Goal: Task Accomplishment & Management: Manage account settings

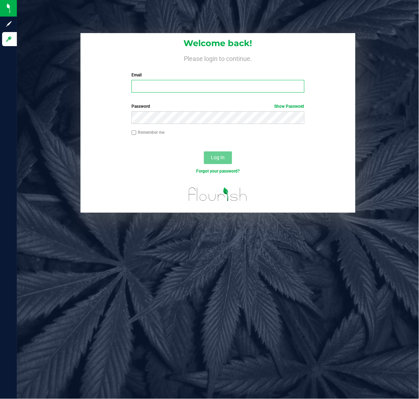
click at [225, 85] on input "Email" at bounding box center [218, 86] width 173 height 13
type input "wbates@liveparallel.com"
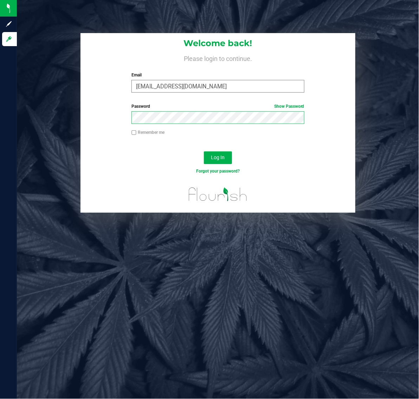
click at [204, 151] on button "Log In" at bounding box center [218, 157] width 28 height 13
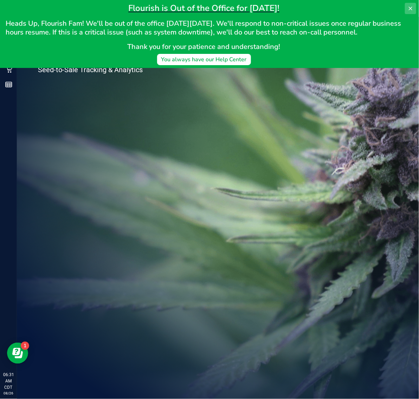
click at [413, 9] on icon at bounding box center [411, 9] width 6 height 6
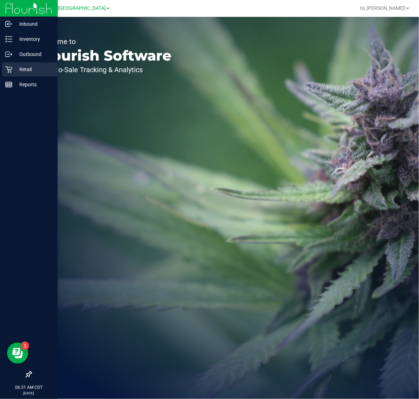
click at [30, 70] on p "Retail" at bounding box center [33, 69] width 42 height 8
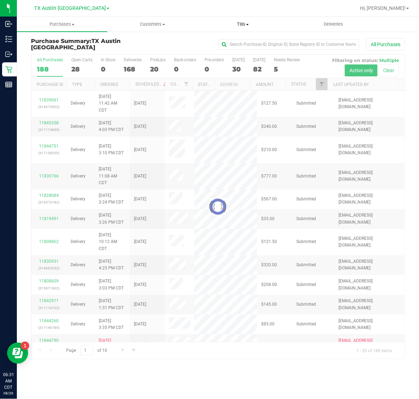
click at [246, 21] on span "Tills" at bounding box center [243, 24] width 90 height 6
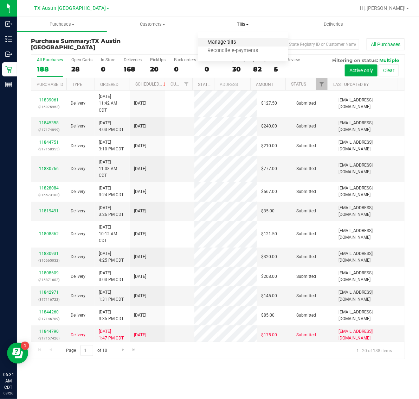
click at [243, 43] on span "Manage tills" at bounding box center [221, 42] width 47 height 6
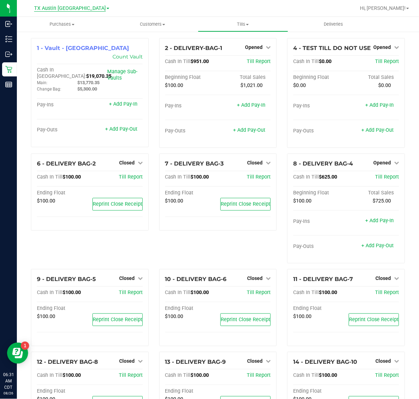
click at [77, 6] on span "TX Austin [GEOGRAPHIC_DATA]" at bounding box center [70, 8] width 72 height 6
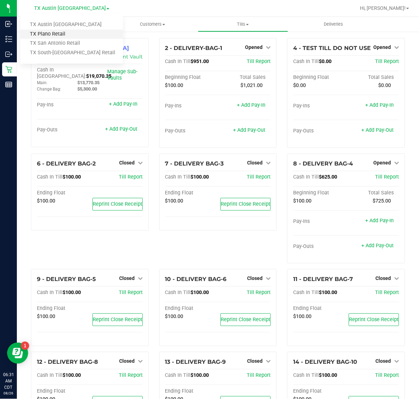
click at [71, 32] on link "TX Plano Retail" at bounding box center [71, 34] width 103 height 9
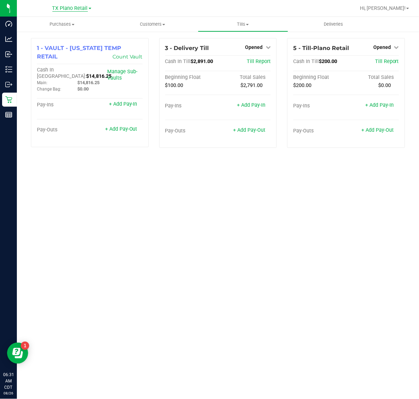
click at [80, 7] on span "TX Plano Retail" at bounding box center [70, 8] width 36 height 6
click at [76, 44] on link "TX San Antonio Retail" at bounding box center [71, 43] width 103 height 9
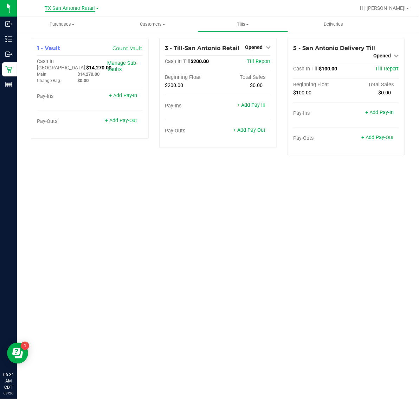
click at [67, 6] on span "TX San Antonio Retail" at bounding box center [70, 8] width 50 height 6
click at [69, 53] on link "TX South-Austin Retail" at bounding box center [71, 52] width 103 height 9
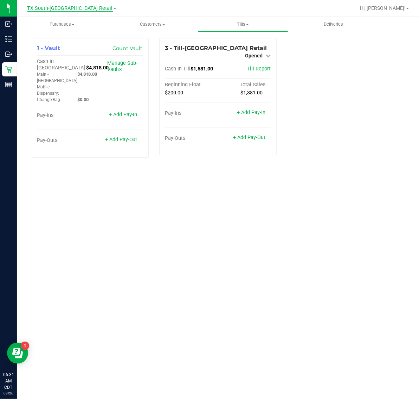
click at [69, 6] on span "TX South-Austin Retail" at bounding box center [69, 8] width 85 height 6
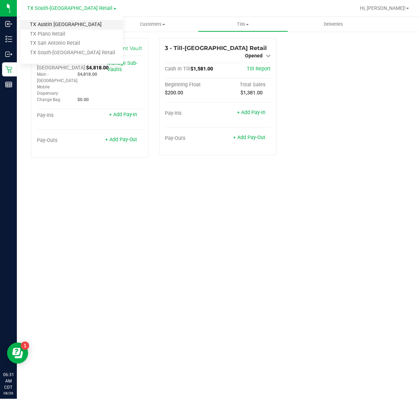
click at [68, 23] on link "TX Austin [GEOGRAPHIC_DATA]" at bounding box center [71, 24] width 103 height 9
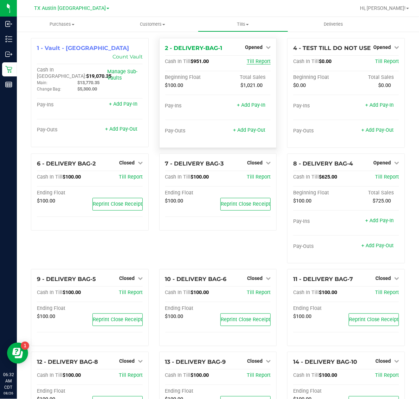
click at [252, 62] on span "Till Report" at bounding box center [259, 61] width 24 height 6
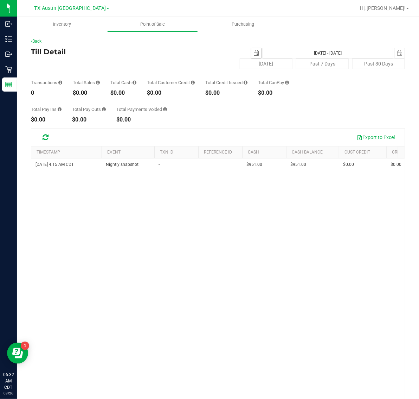
click at [254, 50] on span "select" at bounding box center [256, 53] width 10 height 10
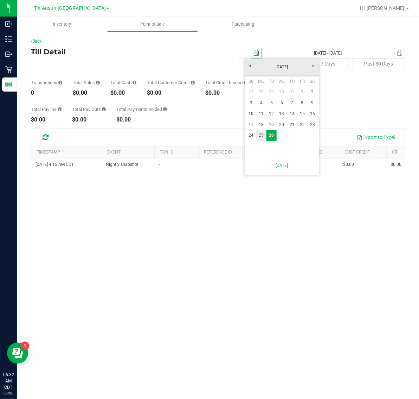
click at [259, 134] on link "25" at bounding box center [261, 135] width 10 height 11
type input "2025-08-25"
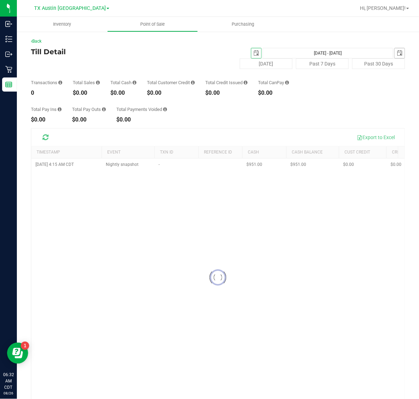
click at [397, 50] on span "select" at bounding box center [400, 53] width 6 height 6
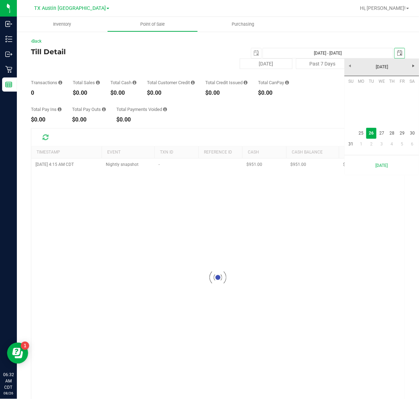
scroll to position [0, 18]
click at [359, 134] on link "25" at bounding box center [361, 133] width 10 height 11
type input "Aug 25, 2025 - Aug 25, 2025"
type input "2025-08-25"
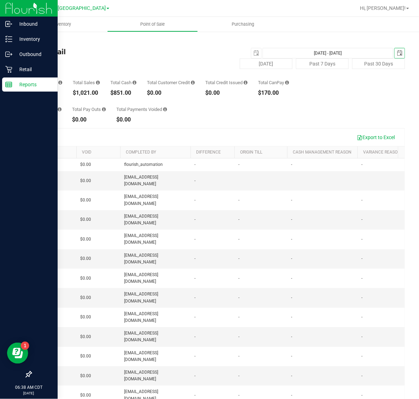
scroll to position [0, 235]
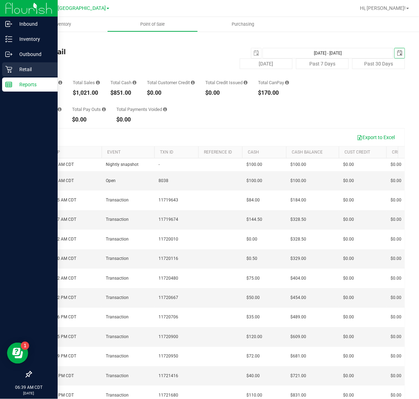
click at [29, 67] on p "Retail" at bounding box center [33, 69] width 42 height 8
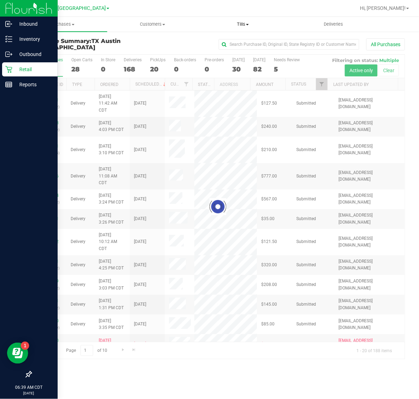
click at [242, 25] on span "Tills" at bounding box center [243, 24] width 90 height 6
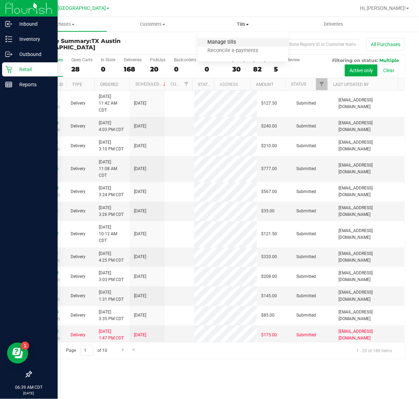
click at [243, 44] on span "Manage tills" at bounding box center [221, 42] width 47 height 6
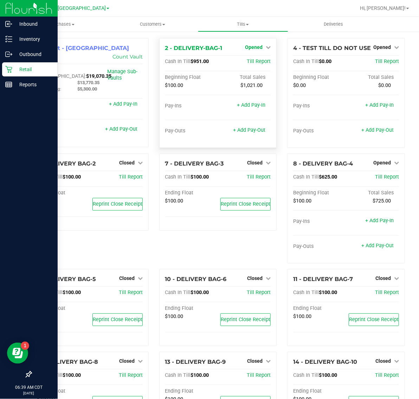
click at [254, 49] on span "Opened" at bounding box center [254, 47] width 18 height 6
click at [254, 62] on link "Close Till" at bounding box center [255, 62] width 19 height 6
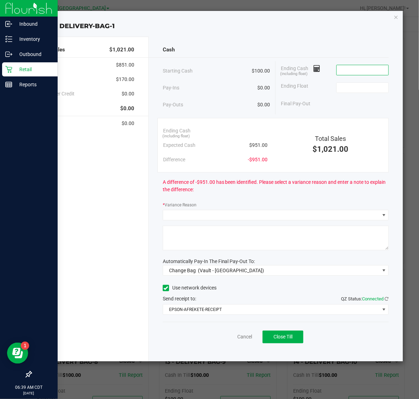
click at [368, 68] on input at bounding box center [363, 70] width 52 height 10
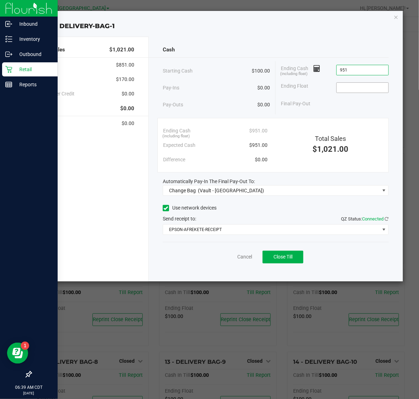
type input "$951.00"
click at [361, 86] on input at bounding box center [363, 88] width 52 height 10
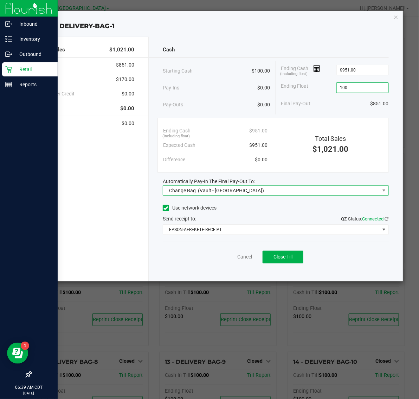
type input "$100.00"
click at [286, 187] on span "Change Bag (Vault - Austin DC)" at bounding box center [271, 190] width 217 height 10
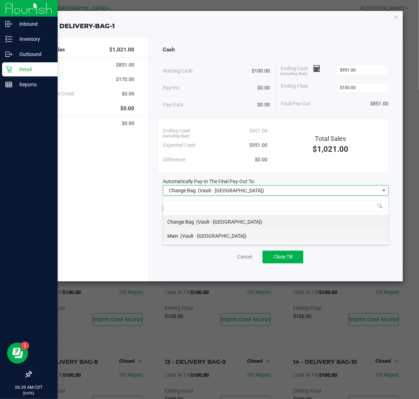
click at [240, 237] on li "Main (Vault - Austin DC)" at bounding box center [275, 236] width 225 height 14
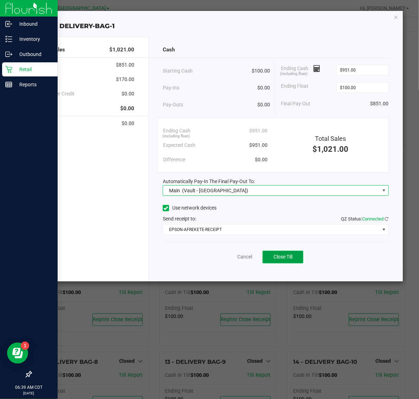
click at [283, 259] on span "Close Till" at bounding box center [283, 257] width 19 height 6
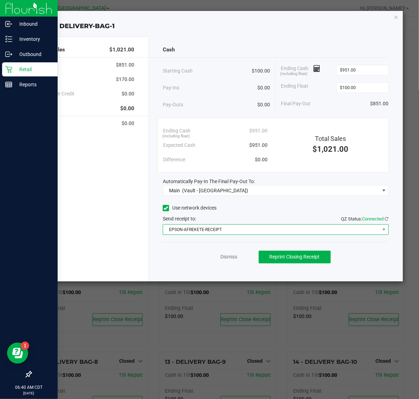
click at [217, 229] on span "EPSON-AFREKETE-RECEIPT" at bounding box center [271, 229] width 217 height 10
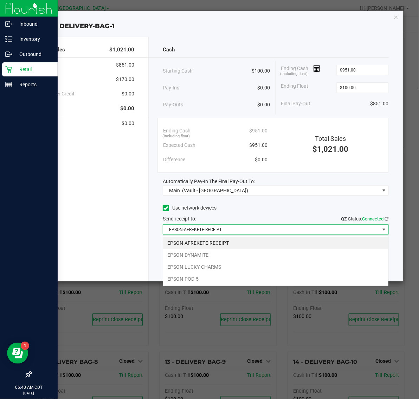
scroll to position [11, 226]
click at [219, 252] on li "EPSON-DYNAMITE" at bounding box center [275, 255] width 225 height 12
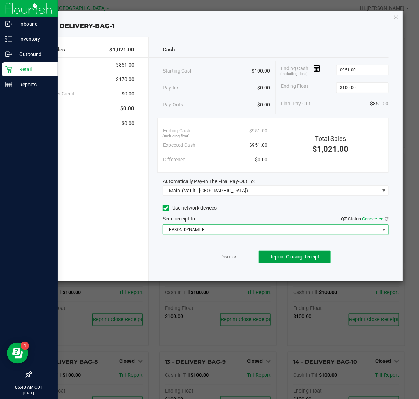
click at [289, 253] on button "Reprint Closing Receipt" at bounding box center [295, 256] width 72 height 13
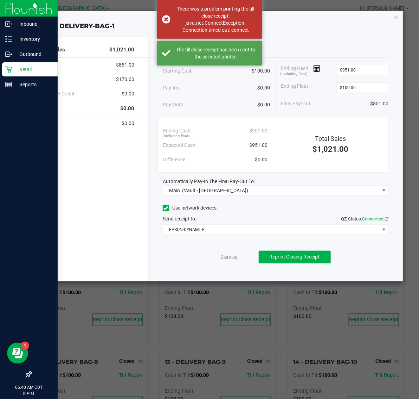
click at [236, 256] on link "Dismiss" at bounding box center [229, 256] width 17 height 7
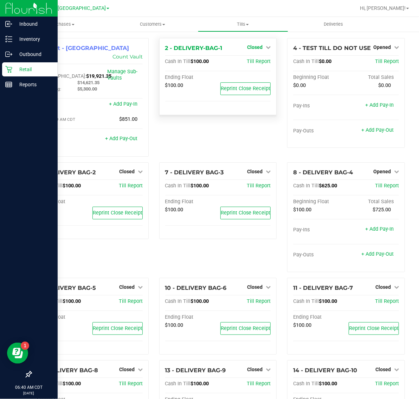
click at [253, 48] on span "Closed" at bounding box center [254, 47] width 15 height 6
click at [252, 64] on link "Open Till" at bounding box center [255, 62] width 19 height 6
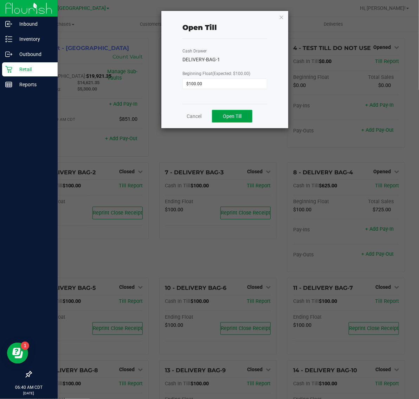
click at [240, 116] on span "Open Till" at bounding box center [232, 116] width 19 height 6
click at [217, 115] on link "Dismiss" at bounding box center [214, 113] width 17 height 7
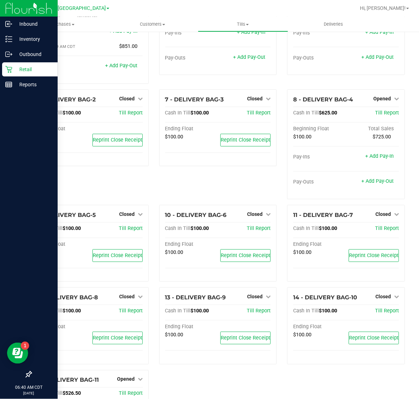
scroll to position [71, 0]
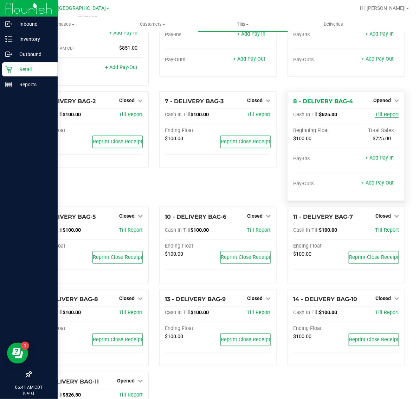
click at [384, 111] on span "Till Report" at bounding box center [387, 114] width 24 height 6
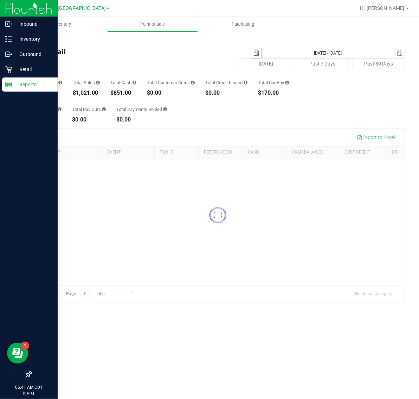
click at [257, 50] on span "select" at bounding box center [257, 53] width 6 height 6
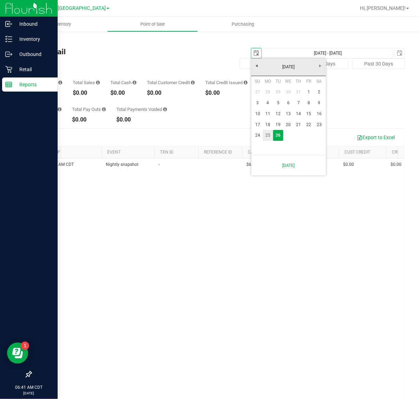
click at [267, 134] on link "25" at bounding box center [268, 135] width 10 height 11
type input "2025-08-25"
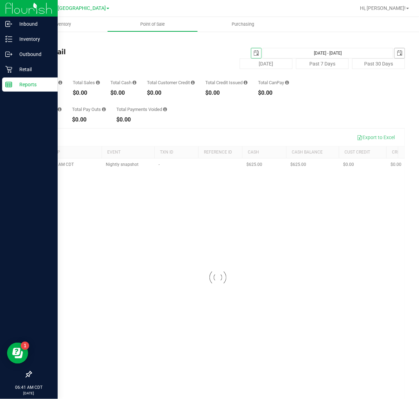
click at [397, 54] on span "select" at bounding box center [400, 53] width 6 height 6
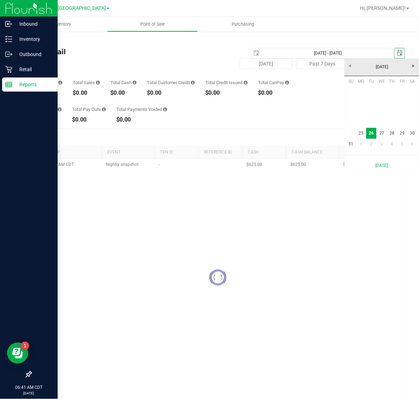
scroll to position [0, 18]
click at [361, 130] on link "25" at bounding box center [361, 133] width 10 height 11
type input "Aug 25, 2025 - Aug 25, 2025"
type input "2025-08-25"
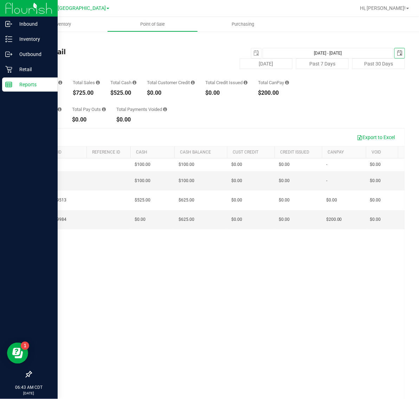
scroll to position [0, 4]
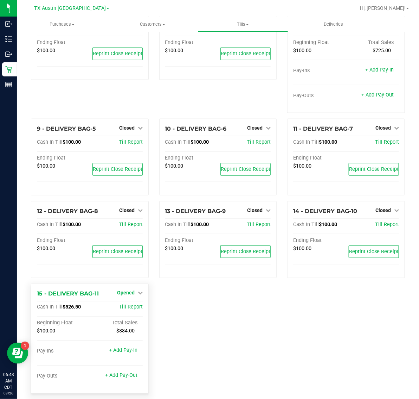
click at [124, 290] on span "Opened" at bounding box center [126, 293] width 18 height 6
click at [126, 304] on link "Close Till" at bounding box center [126, 307] width 19 height 6
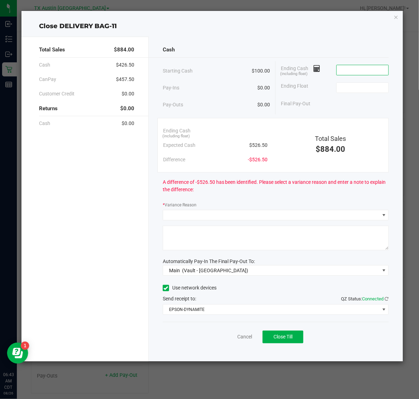
click at [366, 71] on input at bounding box center [363, 70] width 52 height 10
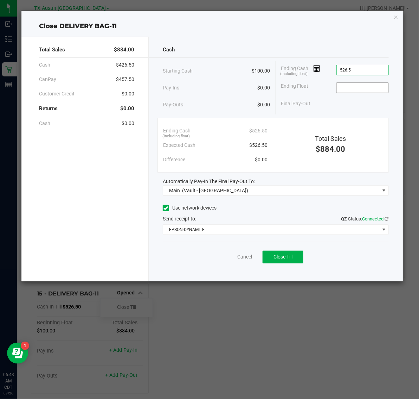
type input "$526.50"
click at [373, 89] on input at bounding box center [363, 88] width 52 height 10
type input "$100.00"
click at [285, 257] on span "Close Till" at bounding box center [283, 257] width 19 height 6
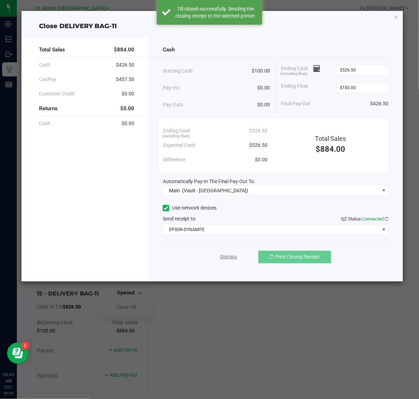
click at [227, 260] on link "Dismiss" at bounding box center [229, 256] width 17 height 7
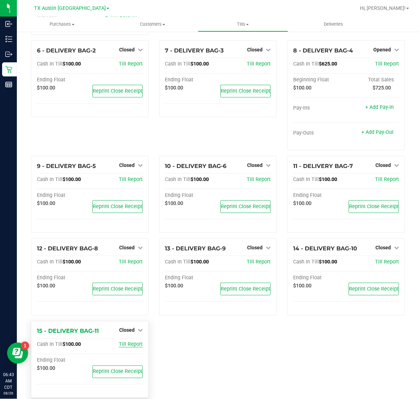
click at [127, 341] on span "Till Report" at bounding box center [131, 344] width 24 height 6
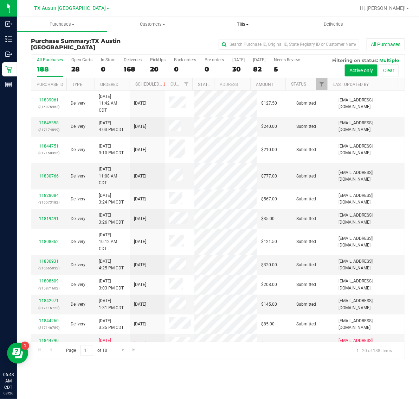
click at [242, 24] on span "Tills" at bounding box center [243, 24] width 90 height 6
click at [244, 43] on li "Manage tills" at bounding box center [243, 42] width 90 height 8
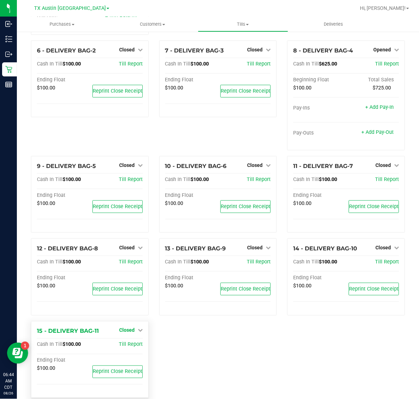
click at [132, 327] on link "Closed" at bounding box center [131, 330] width 24 height 6
click at [125, 342] on link "Open Till" at bounding box center [126, 345] width 19 height 6
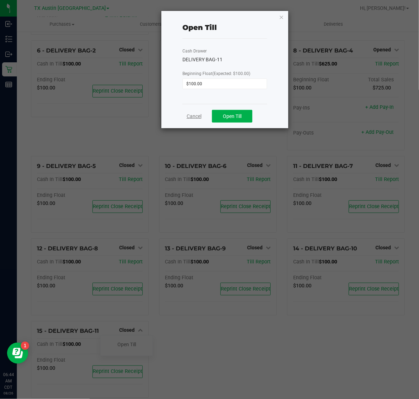
click at [195, 115] on link "Cancel" at bounding box center [194, 116] width 15 height 7
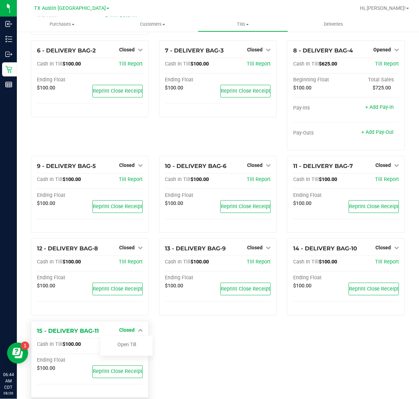
click at [136, 327] on link "Closed" at bounding box center [131, 330] width 24 height 6
click at [120, 368] on span "Reprint Close Receipt" at bounding box center [118, 371] width 50 height 6
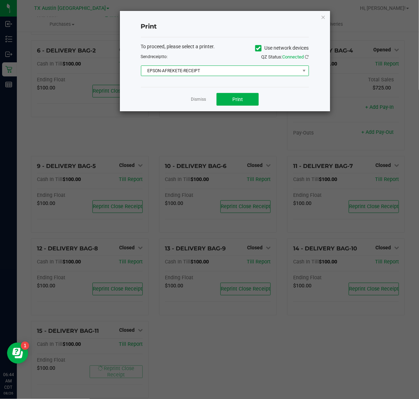
click at [202, 73] on span "EPSON-AFREKETE-RECEIPT" at bounding box center [220, 71] width 159 height 10
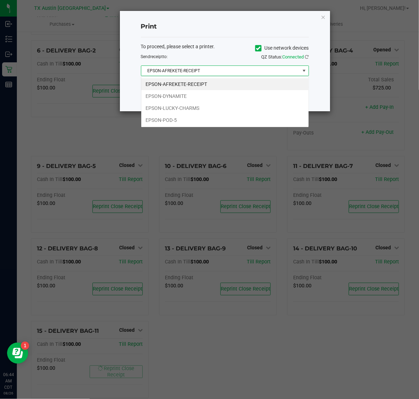
scroll to position [11, 168]
click at [204, 96] on li "EPSON-DYNAMITE" at bounding box center [224, 96] width 167 height 12
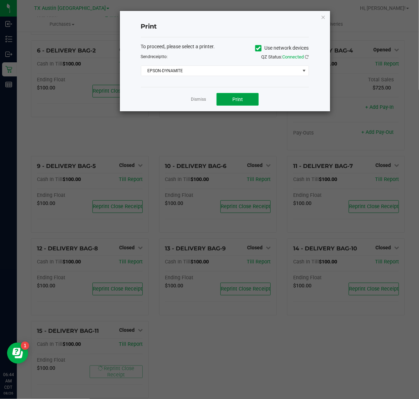
click at [234, 100] on span "Print" at bounding box center [237, 99] width 11 height 6
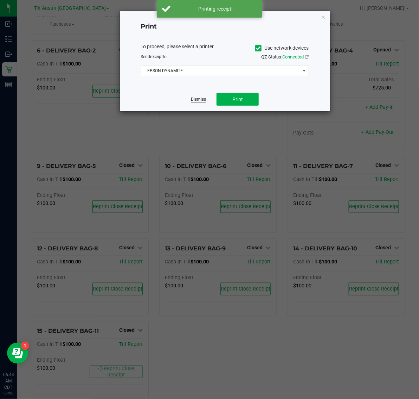
click at [199, 102] on link "Dismiss" at bounding box center [198, 99] width 15 height 6
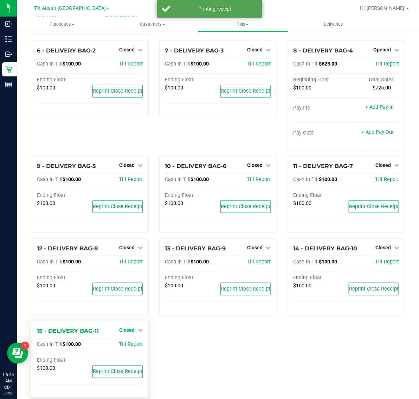
click at [126, 327] on span "Closed" at bounding box center [126, 330] width 15 height 6
click at [127, 342] on link "Open Till" at bounding box center [126, 345] width 19 height 6
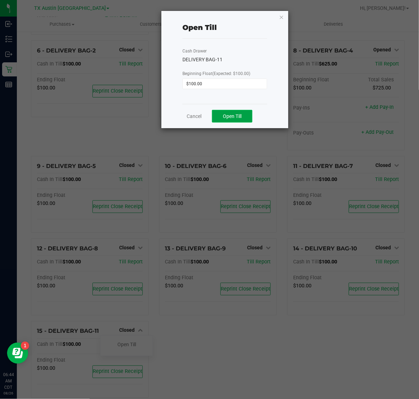
click at [224, 119] on span "Open Till" at bounding box center [232, 116] width 19 height 6
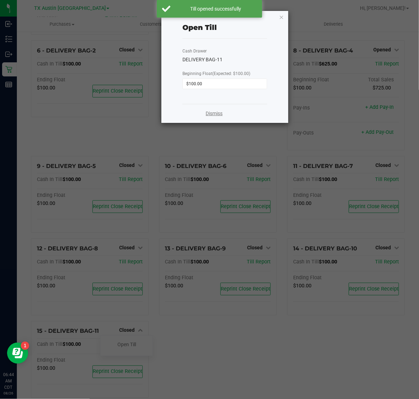
click at [209, 114] on link "Dismiss" at bounding box center [214, 113] width 17 height 7
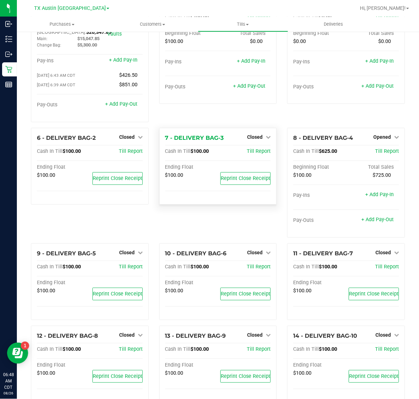
scroll to position [0, 0]
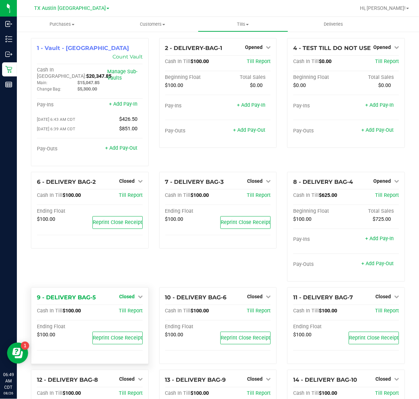
click at [125, 293] on span "Closed" at bounding box center [126, 296] width 15 height 6
click at [127, 308] on link "Open Till" at bounding box center [126, 311] width 19 height 6
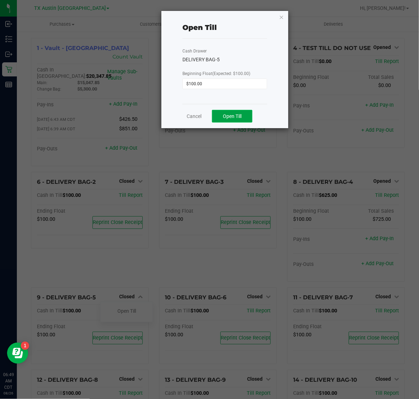
click at [238, 120] on button "Open Till" at bounding box center [232, 116] width 40 height 13
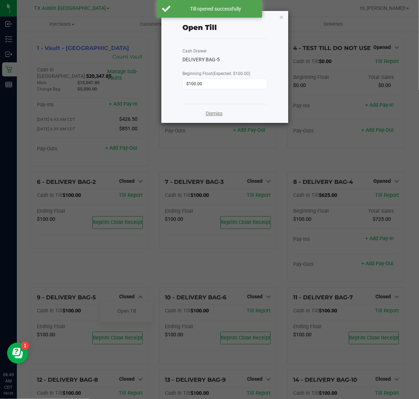
click at [212, 115] on link "Dismiss" at bounding box center [214, 113] width 17 height 7
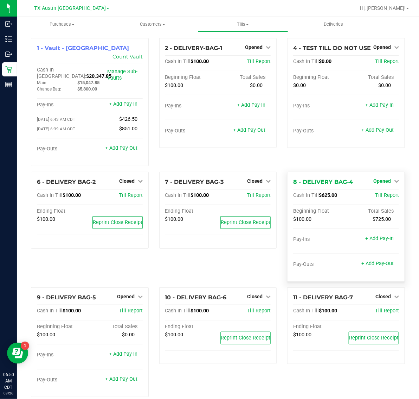
click at [383, 178] on span "Opened" at bounding box center [383, 181] width 18 height 6
click at [376, 192] on link "Close Till" at bounding box center [383, 195] width 19 height 6
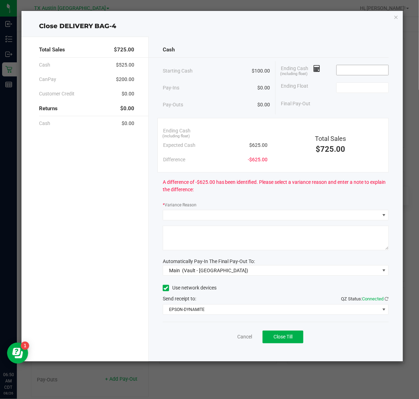
click at [372, 71] on input at bounding box center [363, 70] width 52 height 10
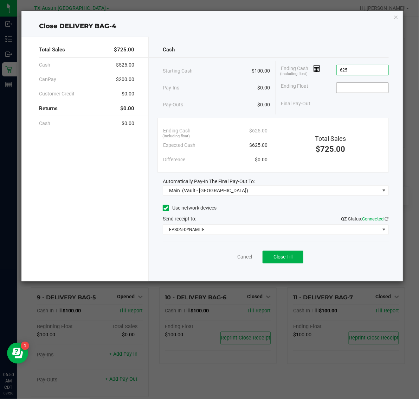
type input "$625.00"
click at [368, 85] on input at bounding box center [363, 88] width 52 height 10
type input "$100.00"
click at [292, 255] on span "Close Till" at bounding box center [283, 257] width 19 height 6
click at [235, 255] on link "Dismiss" at bounding box center [229, 256] width 17 height 7
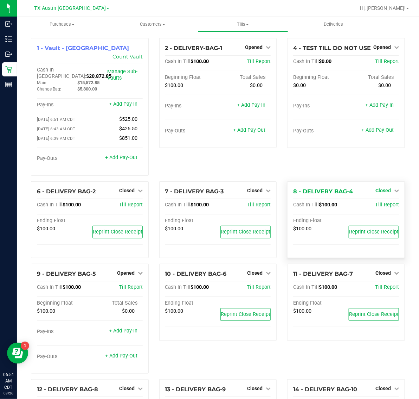
click at [382, 187] on span "Closed" at bounding box center [383, 190] width 15 height 6
click at [374, 202] on link "Open Till" at bounding box center [383, 205] width 19 height 6
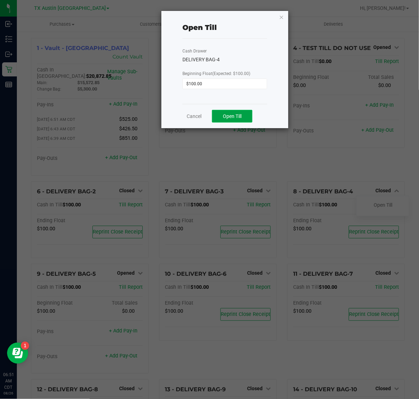
click at [242, 118] on button "Open Till" at bounding box center [232, 116] width 40 height 13
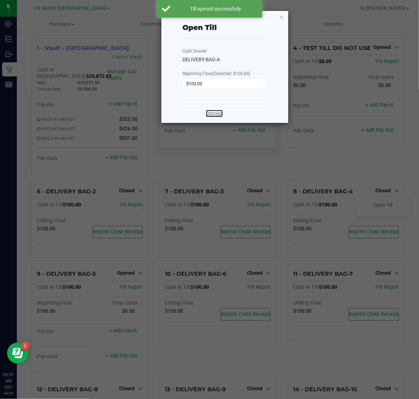
click at [215, 112] on link "Dismiss" at bounding box center [214, 113] width 17 height 7
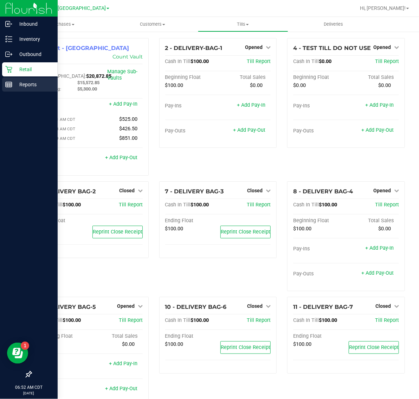
click at [36, 85] on p "Reports" at bounding box center [33, 84] width 42 height 8
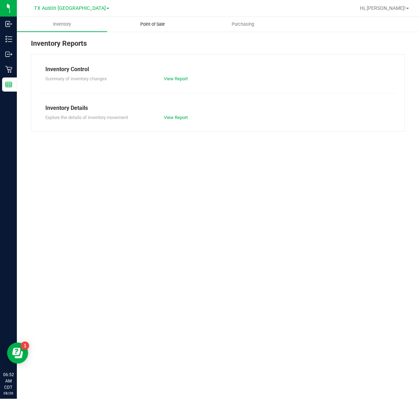
click at [147, 23] on span "Point of Sale" at bounding box center [153, 24] width 44 height 6
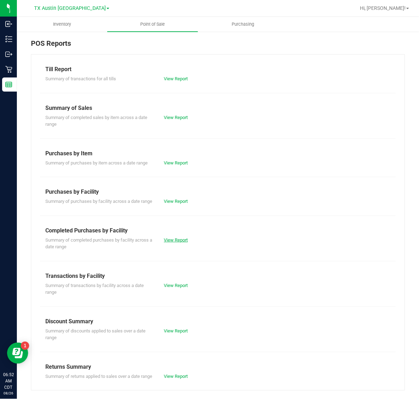
click at [172, 242] on link "View Report" at bounding box center [176, 239] width 24 height 5
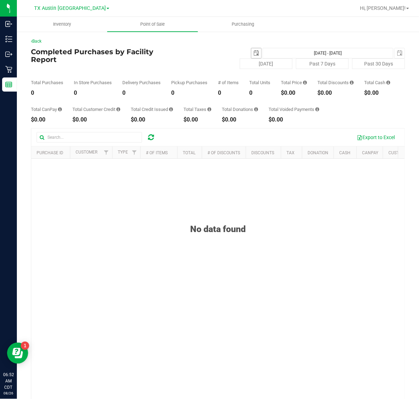
click at [251, 49] on span "select" at bounding box center [256, 53] width 10 height 10
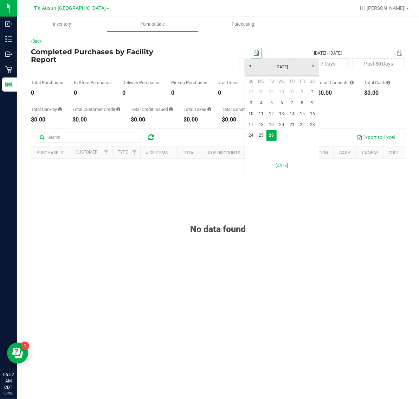
scroll to position [0, 18]
click at [260, 136] on link "25" at bounding box center [261, 135] width 10 height 11
type input "2025-08-25"
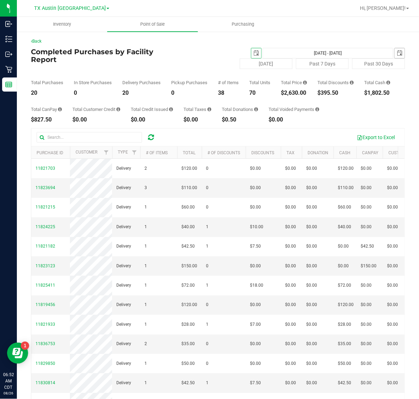
click at [397, 50] on span "select" at bounding box center [400, 53] width 6 height 6
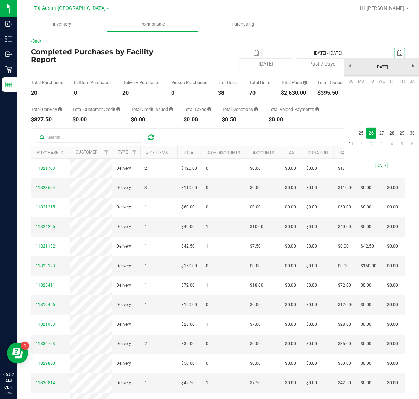
scroll to position [0, 18]
click at [357, 134] on link "25" at bounding box center [361, 133] width 10 height 11
type input "Aug 25, 2025 - Aug 25, 2025"
type input "2025-08-25"
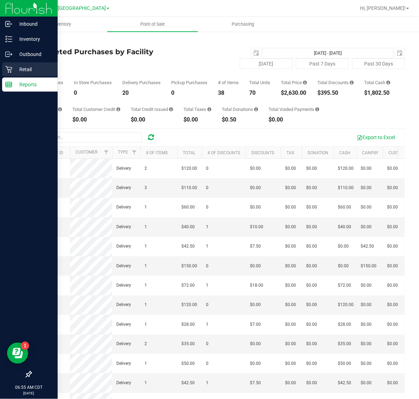
click at [16, 73] on p "Retail" at bounding box center [33, 69] width 42 height 8
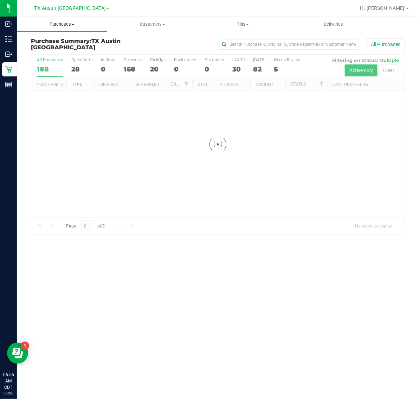
click at [67, 27] on span "Purchases" at bounding box center [62, 24] width 90 height 6
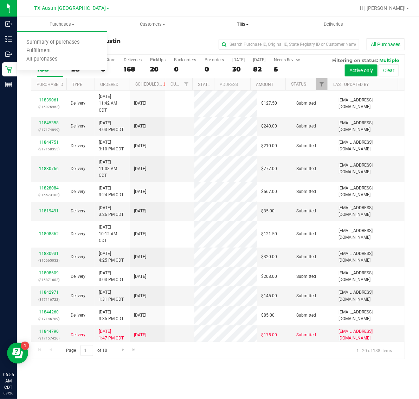
click at [233, 25] on span "Tills" at bounding box center [243, 24] width 90 height 6
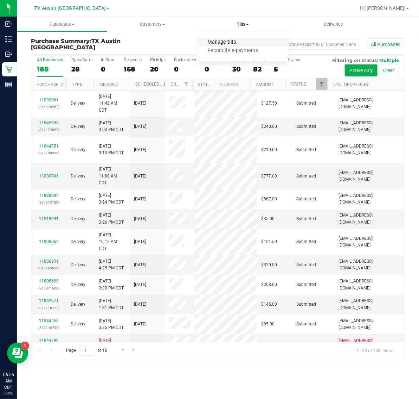
click at [240, 41] on span "Manage tills" at bounding box center [221, 42] width 47 height 6
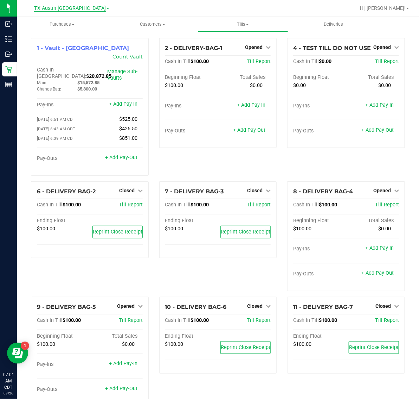
click at [78, 9] on span "TX Austin [GEOGRAPHIC_DATA]" at bounding box center [70, 8] width 72 height 6
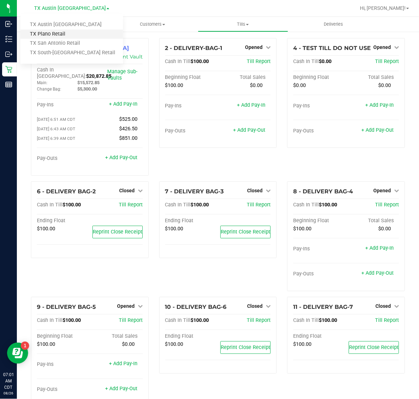
click at [75, 31] on link "TX Plano Retail" at bounding box center [71, 34] width 103 height 9
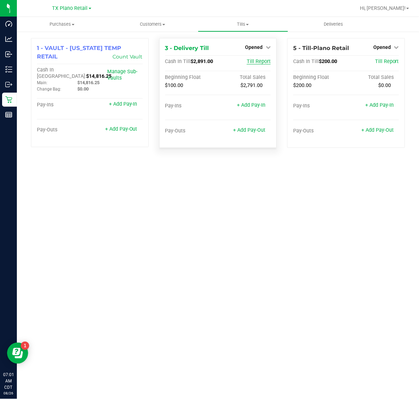
click at [259, 60] on span "Till Report" at bounding box center [259, 61] width 24 height 6
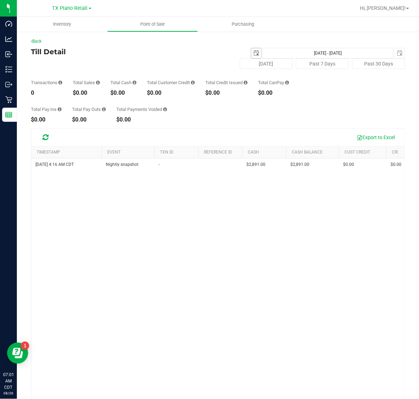
click at [251, 49] on span "select" at bounding box center [256, 53] width 10 height 10
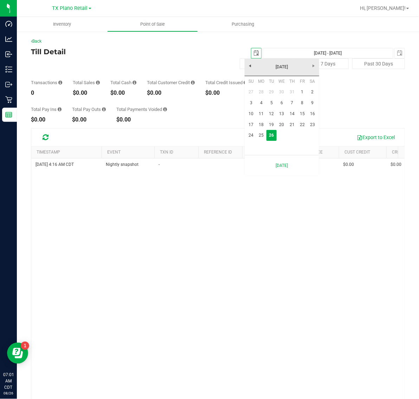
scroll to position [0, 18]
click at [262, 135] on link "25" at bounding box center [261, 135] width 10 height 11
type input "2025-08-25"
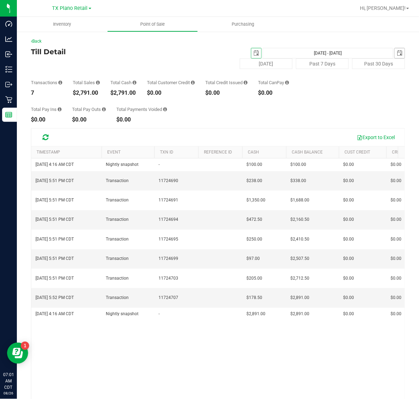
click at [395, 48] on span "select" at bounding box center [400, 53] width 10 height 10
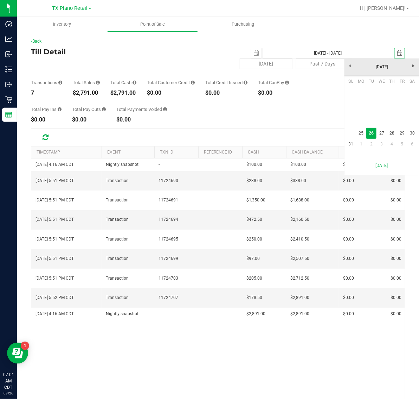
scroll to position [0, 18]
click at [358, 132] on link "25" at bounding box center [361, 133] width 10 height 11
type input "Aug 25, 2025 - Aug 25, 2025"
type input "2025-08-25"
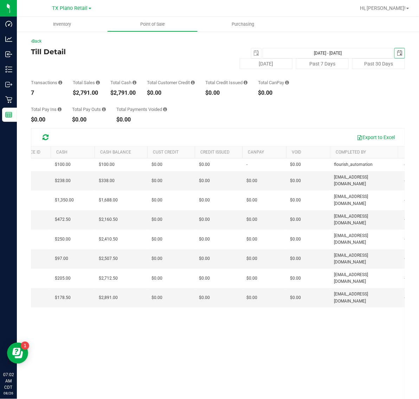
scroll to position [0, 185]
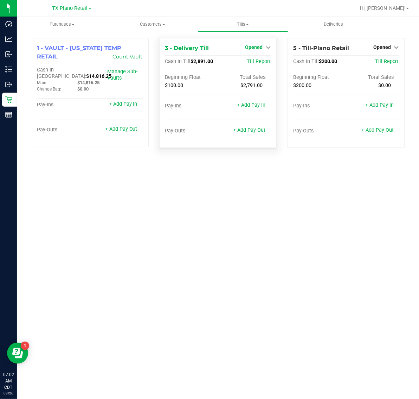
click at [257, 45] on span "Opened" at bounding box center [254, 47] width 18 height 6
click at [261, 61] on link "Close Till" at bounding box center [255, 62] width 19 height 6
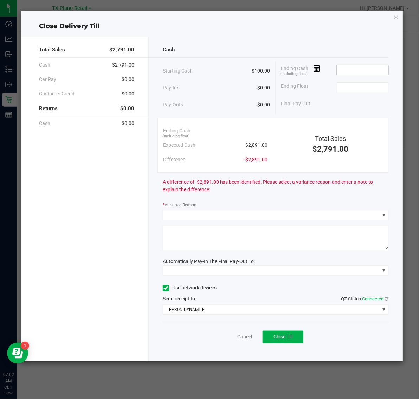
click at [381, 70] on input at bounding box center [363, 70] width 52 height 10
type input "$2,893.00"
click at [374, 86] on input at bounding box center [363, 88] width 52 height 10
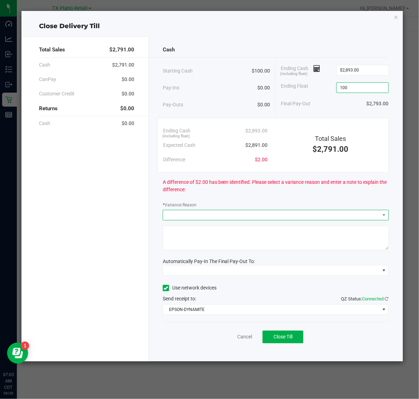
type input "$100.00"
click at [230, 214] on span at bounding box center [271, 215] width 217 height 10
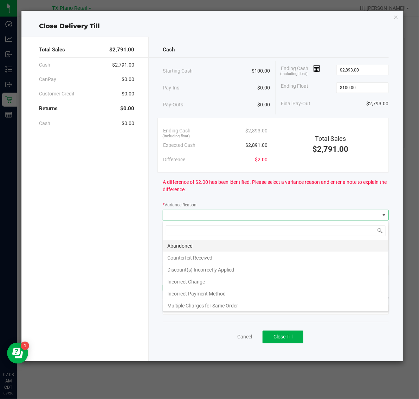
click at [230, 248] on li "Abandoned" at bounding box center [275, 246] width 225 height 12
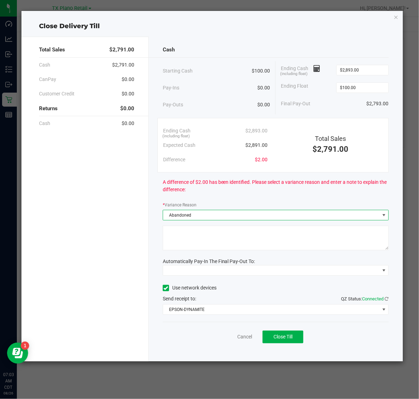
click at [264, 237] on textarea at bounding box center [276, 237] width 226 height 25
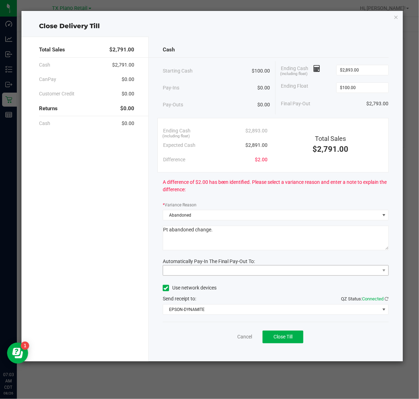
type textarea "Pt abandoned change."
click at [259, 273] on span at bounding box center [271, 270] width 217 height 10
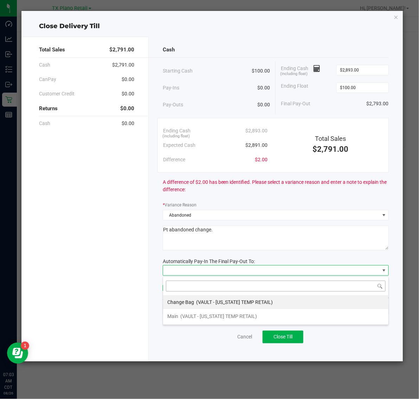
scroll to position [11, 226]
click at [247, 316] on span "(VAULT - TEXAS TEMP RETAIL)" at bounding box center [218, 316] width 77 height 6
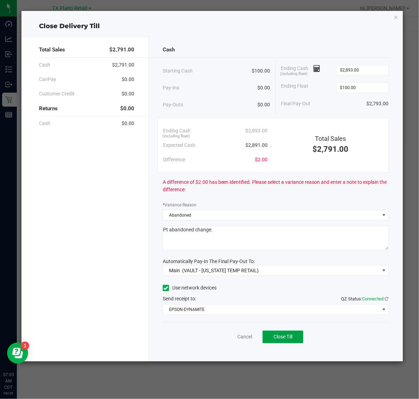
click at [286, 336] on span "Close Till" at bounding box center [283, 336] width 19 height 6
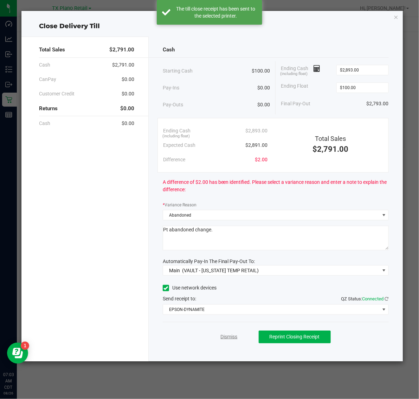
click at [229, 338] on link "Dismiss" at bounding box center [229, 336] width 17 height 7
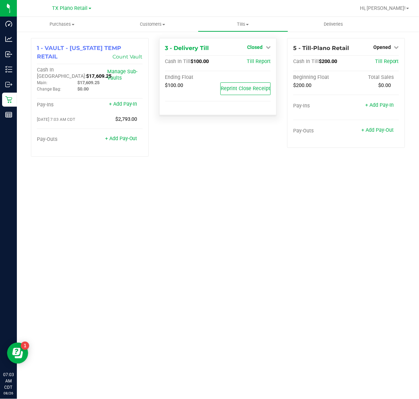
click at [259, 47] on span "Closed" at bounding box center [254, 47] width 15 height 6
click at [259, 60] on link "Open Till" at bounding box center [255, 62] width 19 height 6
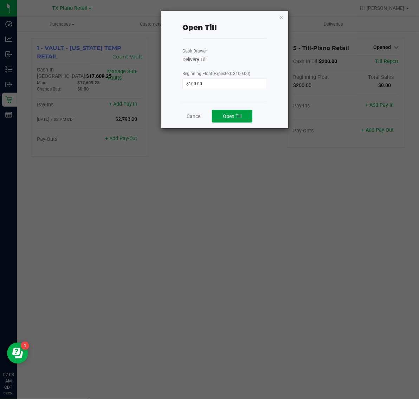
click at [230, 118] on span "Open Till" at bounding box center [232, 116] width 19 height 6
click at [214, 114] on link "Dismiss" at bounding box center [214, 113] width 17 height 7
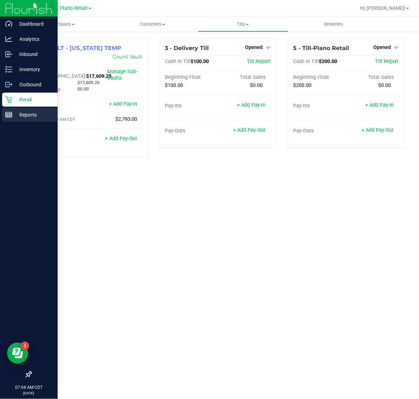
click at [36, 115] on p "Reports" at bounding box center [33, 114] width 42 height 8
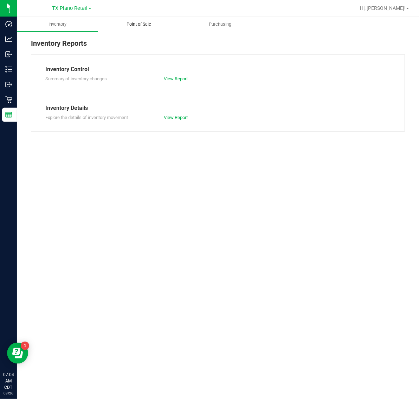
click at [141, 25] on span "Point of Sale" at bounding box center [139, 24] width 44 height 6
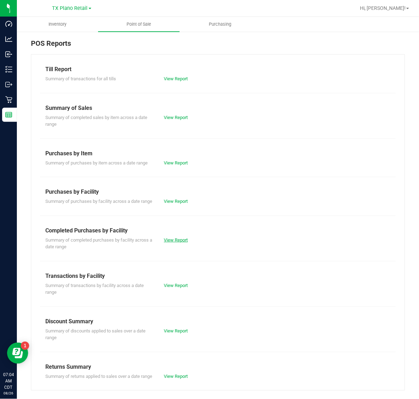
click at [178, 242] on link "View Report" at bounding box center [176, 239] width 24 height 5
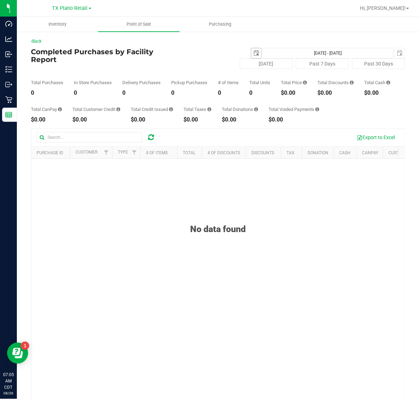
click at [251, 53] on span "select" at bounding box center [256, 53] width 10 height 10
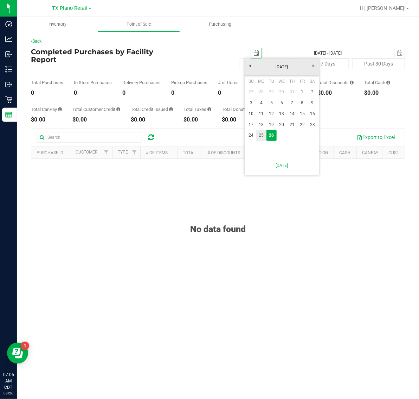
click at [261, 137] on link "25" at bounding box center [261, 135] width 10 height 11
type input "2025-08-25"
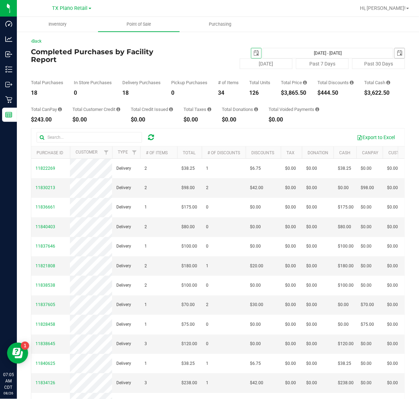
click at [397, 52] on span "select" at bounding box center [400, 53] width 6 height 6
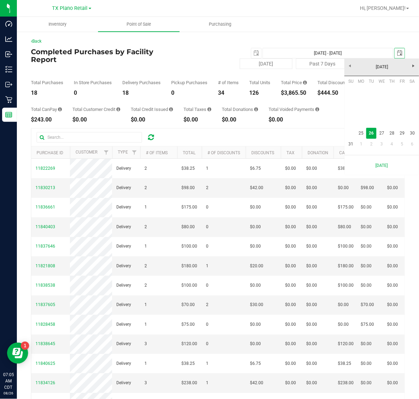
scroll to position [0, 18]
click at [361, 131] on link "25" at bounding box center [361, 133] width 10 height 11
type input "Aug 25, 2025 - Aug 25, 2025"
type input "2025-08-25"
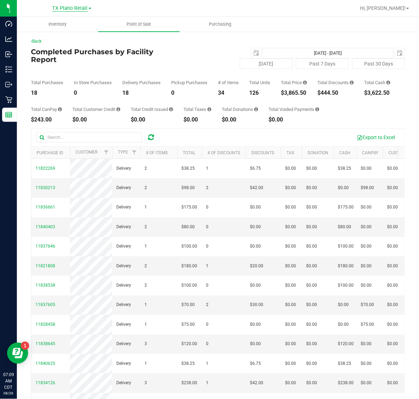
click at [68, 9] on span "TX Plano Retail" at bounding box center [70, 8] width 36 height 6
click at [73, 53] on link "TX South-Austin Retail" at bounding box center [71, 52] width 103 height 9
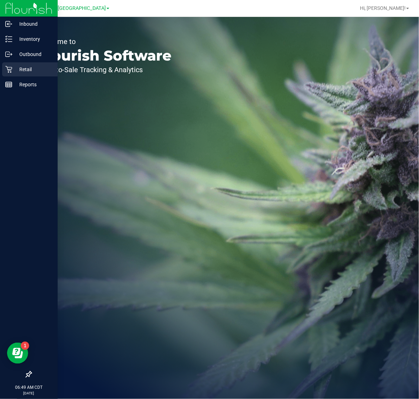
click at [39, 67] on p "Retail" at bounding box center [33, 69] width 42 height 8
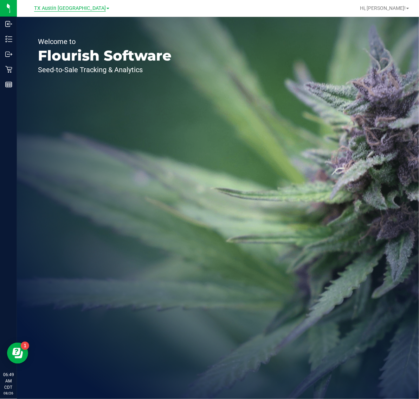
click at [71, 8] on span "TX Austin DC" at bounding box center [70, 8] width 72 height 6
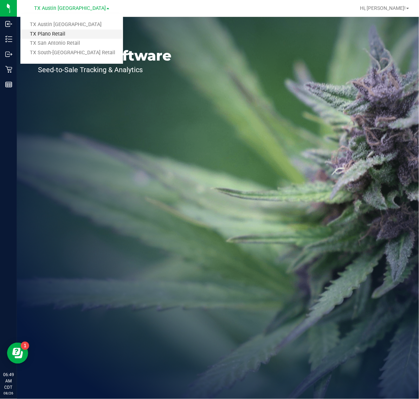
click at [67, 34] on link "TX Plano Retail" at bounding box center [71, 34] width 103 height 9
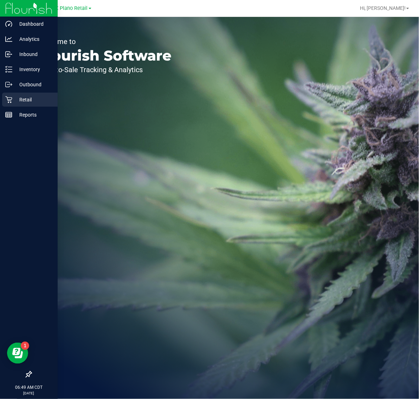
click at [29, 99] on p "Retail" at bounding box center [33, 99] width 42 height 8
click at [28, 99] on p "Retail" at bounding box center [33, 99] width 42 height 8
click at [14, 103] on p "Retail" at bounding box center [33, 99] width 42 height 8
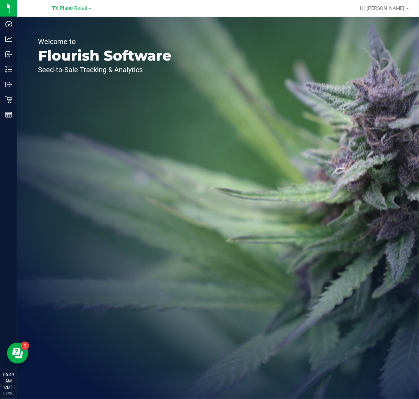
click at [69, 4] on div "TX Plano Retail TX Austin DC TX Plano Retail TX San Antonio Retail TX South-Aus…" at bounding box center [71, 8] width 39 height 8
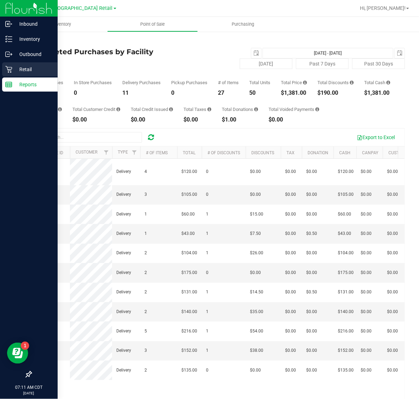
click at [15, 70] on p "Retail" at bounding box center [33, 69] width 42 height 8
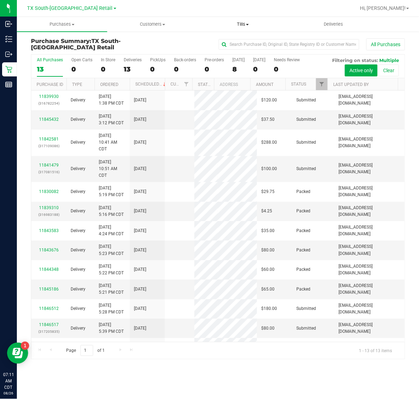
click at [242, 25] on span "Tills" at bounding box center [243, 24] width 90 height 6
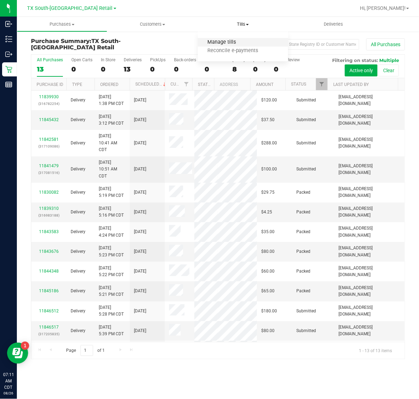
click at [244, 43] on span "Manage tills" at bounding box center [221, 42] width 47 height 6
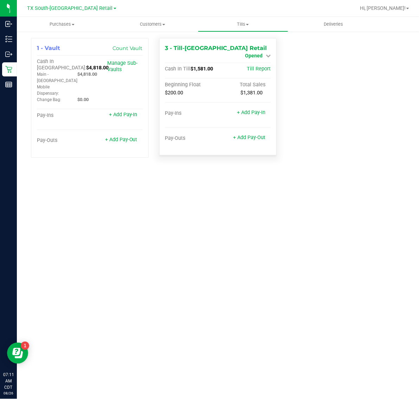
click at [259, 53] on span "Opened" at bounding box center [254, 56] width 18 height 6
click at [260, 62] on link "Close Till" at bounding box center [255, 62] width 19 height 6
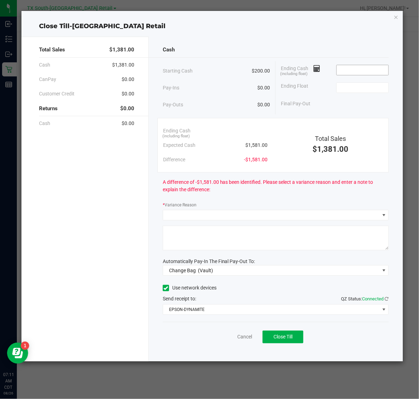
click at [362, 71] on input at bounding box center [363, 70] width 52 height 10
click at [364, 71] on input at bounding box center [363, 70] width 52 height 10
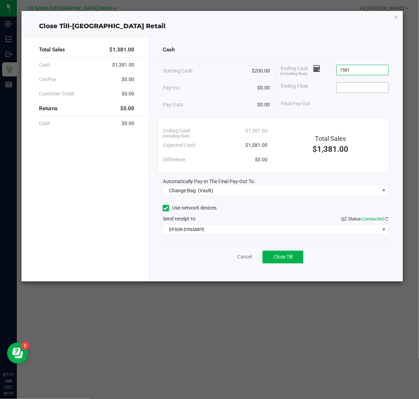
type input "$1,581.00"
click at [362, 88] on input at bounding box center [363, 88] width 52 height 10
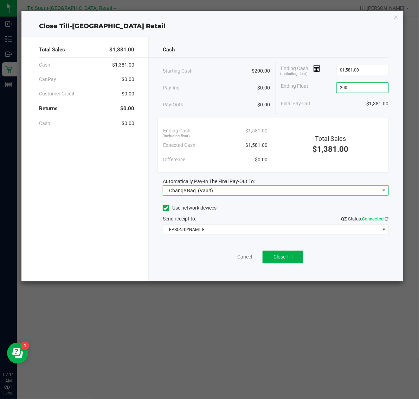
type input "$200.00"
click at [258, 190] on span "Change Bag (Vault)" at bounding box center [271, 190] width 217 height 10
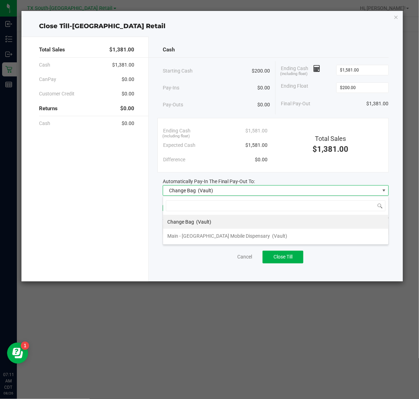
scroll to position [11, 226]
click at [251, 234] on li "Main - TX Mobile Dispensary (Vault)" at bounding box center [275, 236] width 225 height 14
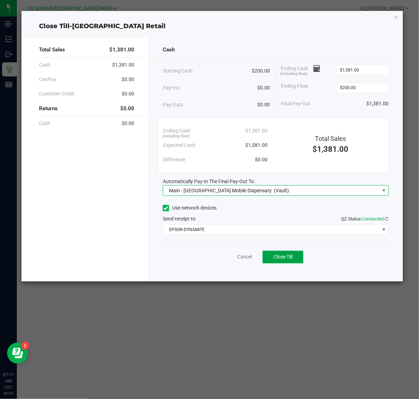
click at [294, 260] on button "Close Till" at bounding box center [283, 256] width 41 height 13
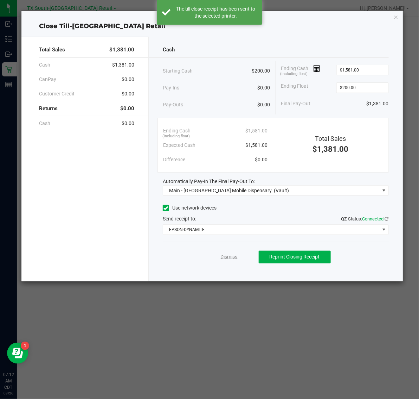
click at [229, 257] on link "Dismiss" at bounding box center [229, 256] width 17 height 7
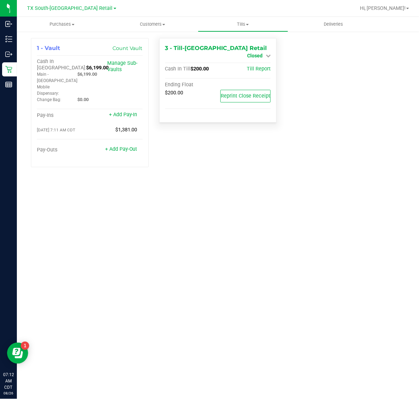
click at [254, 53] on span "Closed" at bounding box center [254, 56] width 15 height 6
click at [256, 60] on link "Open Till" at bounding box center [255, 62] width 19 height 6
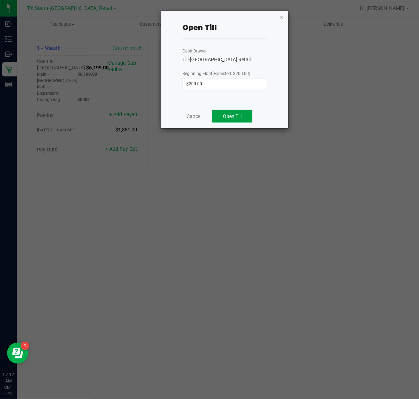
click at [238, 119] on span "Open Till" at bounding box center [232, 116] width 19 height 6
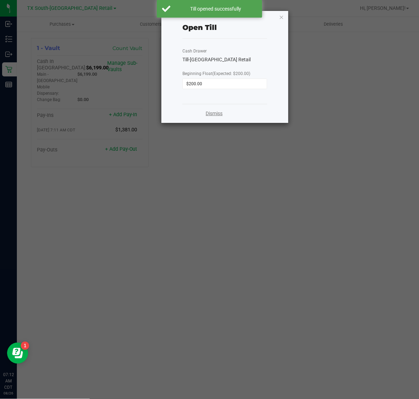
click at [214, 113] on link "Dismiss" at bounding box center [214, 113] width 17 height 7
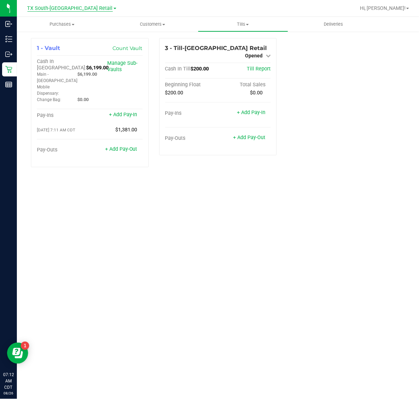
click at [68, 9] on span "TX South-Austin Retail" at bounding box center [69, 8] width 85 height 6
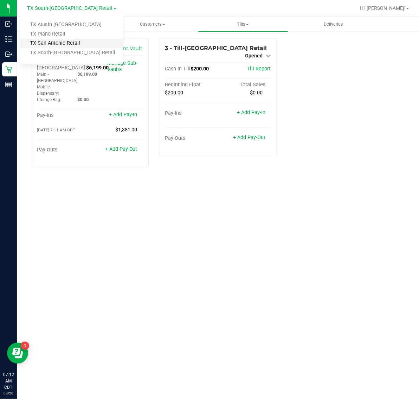
click at [66, 41] on link "TX San Antonio Retail" at bounding box center [71, 43] width 103 height 9
